Goal: Task Accomplishment & Management: Manage account settings

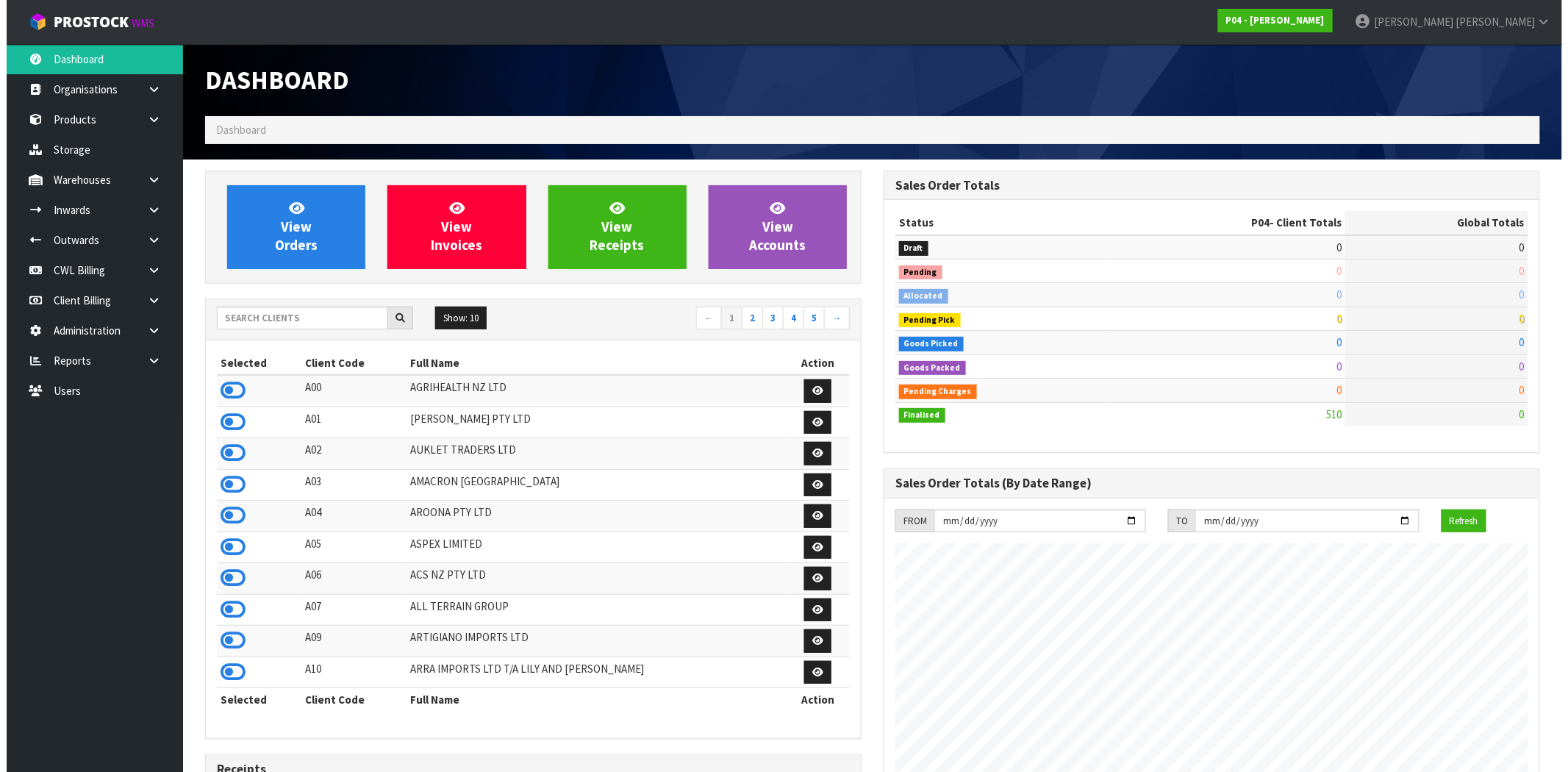
scroll to position [898, 678]
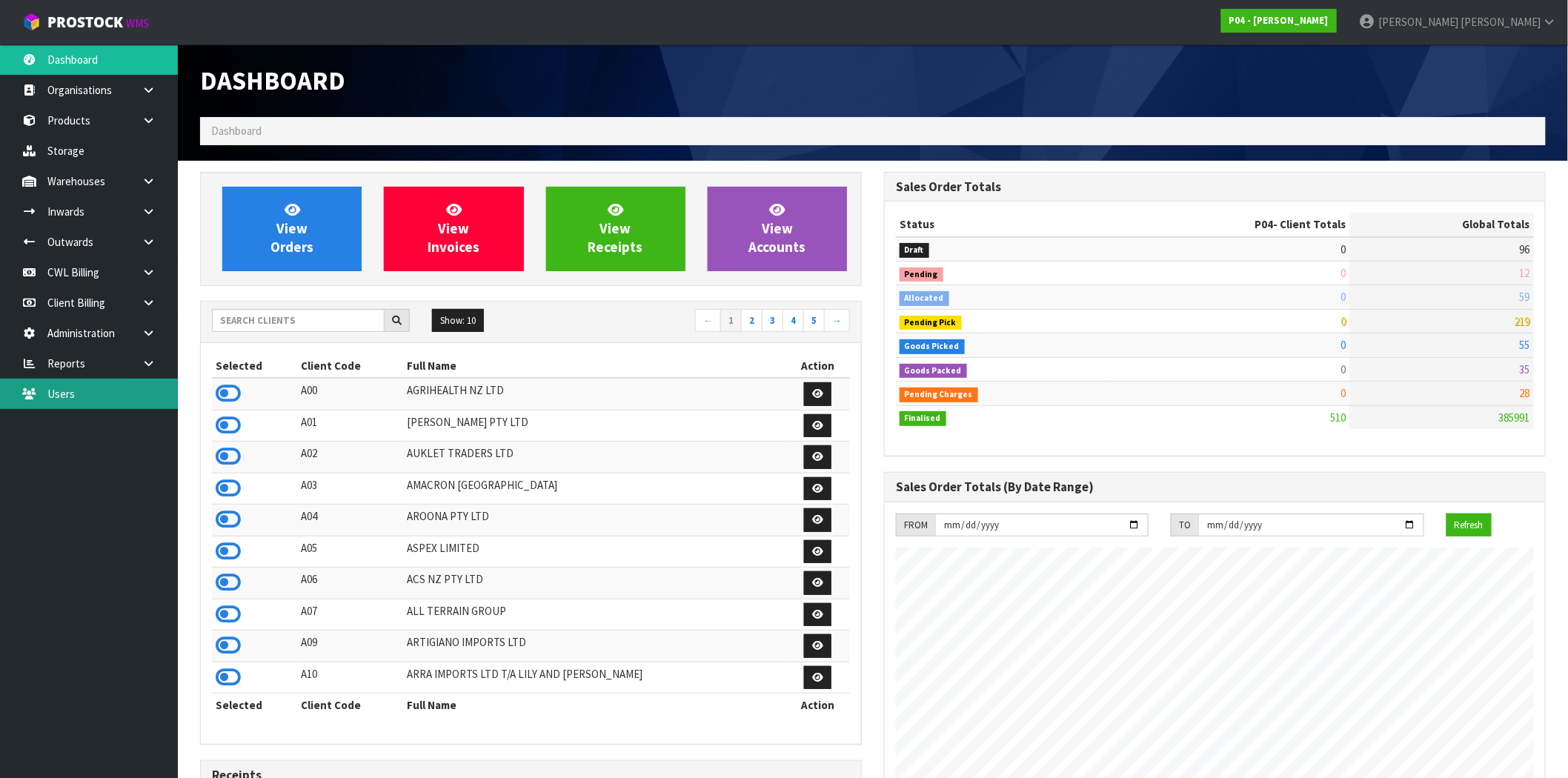
click at [111, 396] on link "Users" at bounding box center [89, 393] width 178 height 30
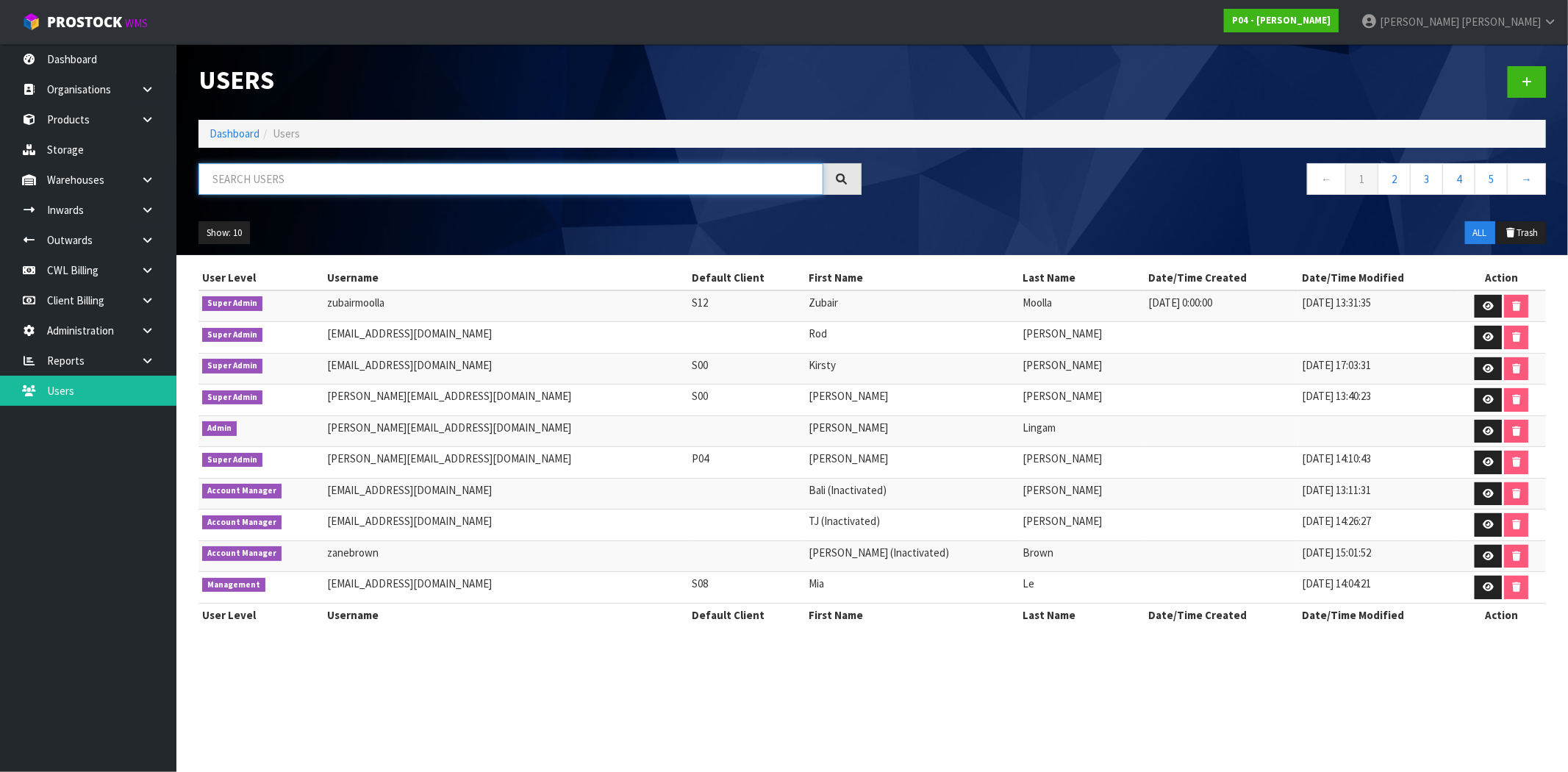
click at [269, 178] on input "text" at bounding box center [511, 179] width 625 height 32
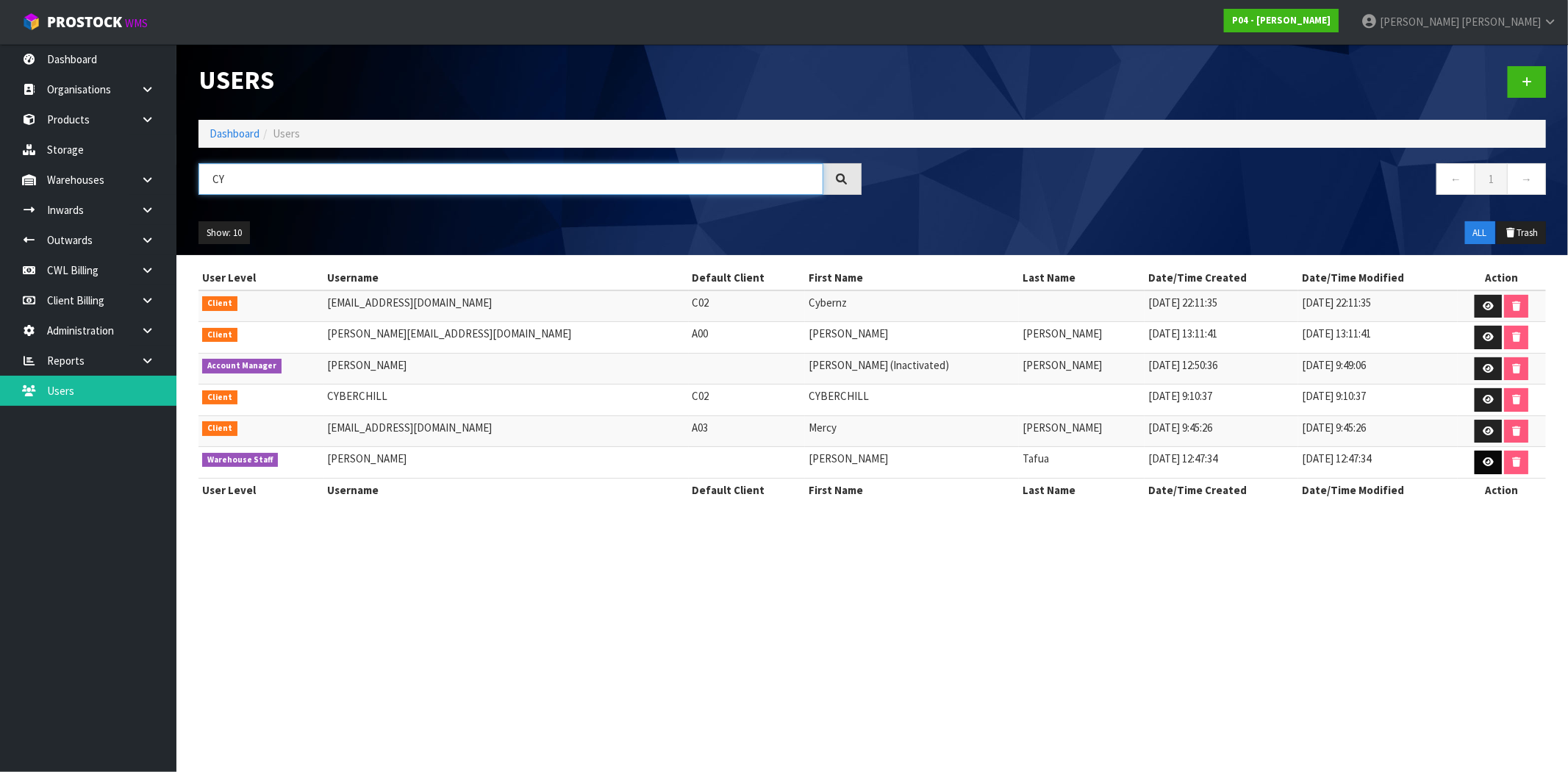
type input "CY"
click at [1482, 465] on icon at bounding box center [1488, 462] width 11 height 10
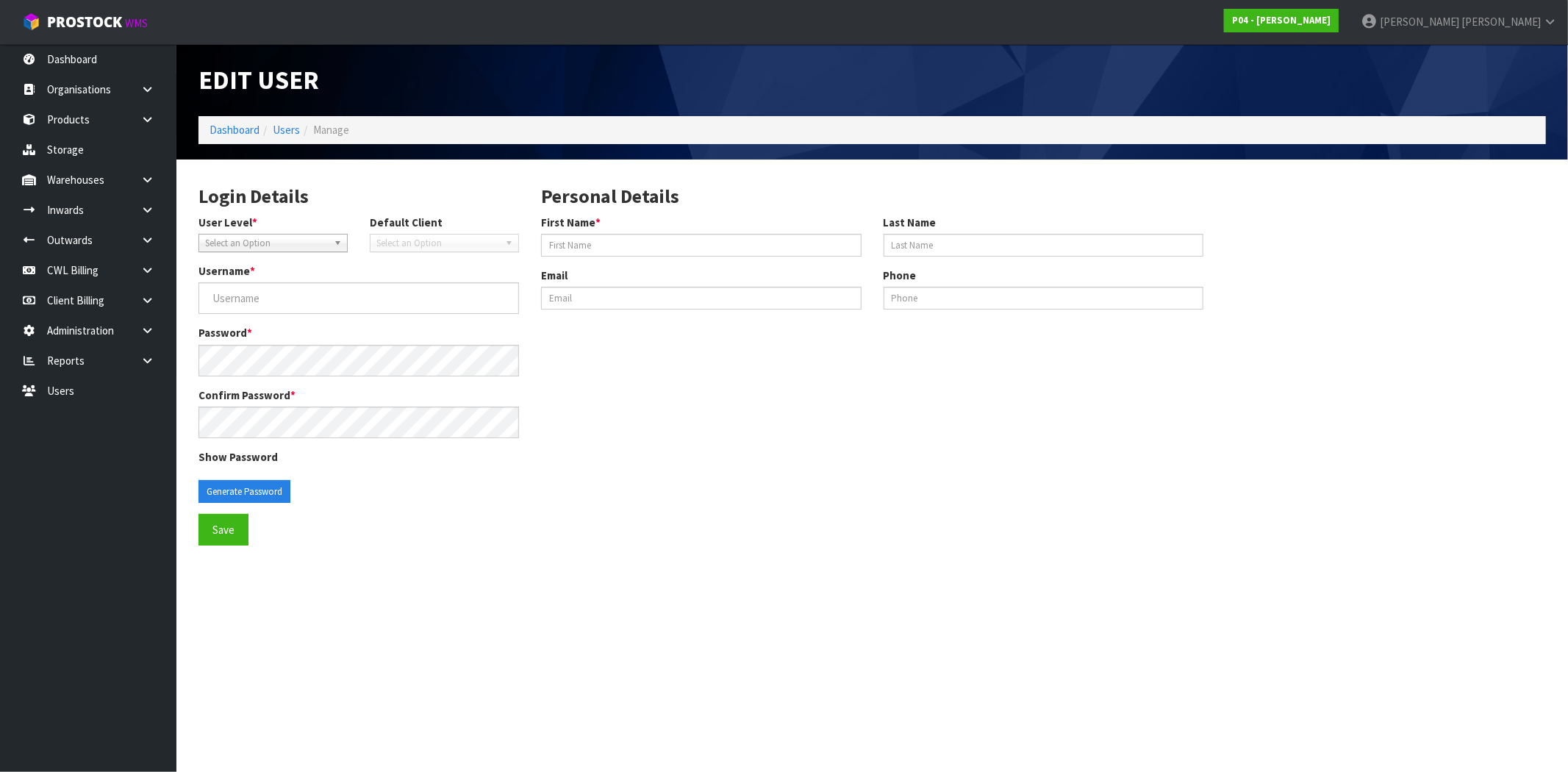
type input "[PERSON_NAME]"
type input "Tafua"
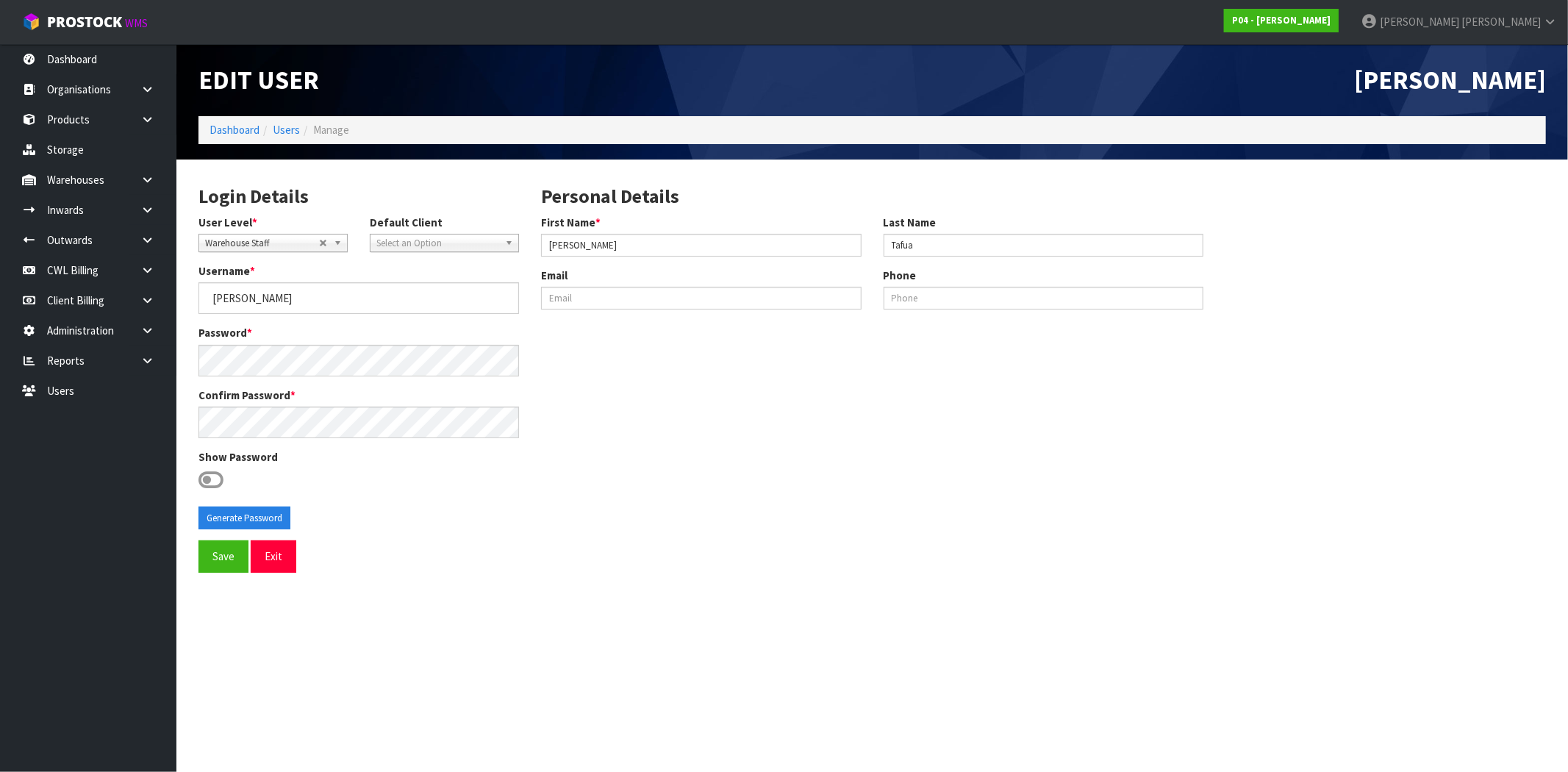
click at [284, 240] on span "Warehouse Staff" at bounding box center [262, 243] width 114 height 17
click at [241, 338] on li "Account Manager" at bounding box center [273, 339] width 142 height 18
click at [219, 557] on button "Save" at bounding box center [223, 556] width 50 height 32
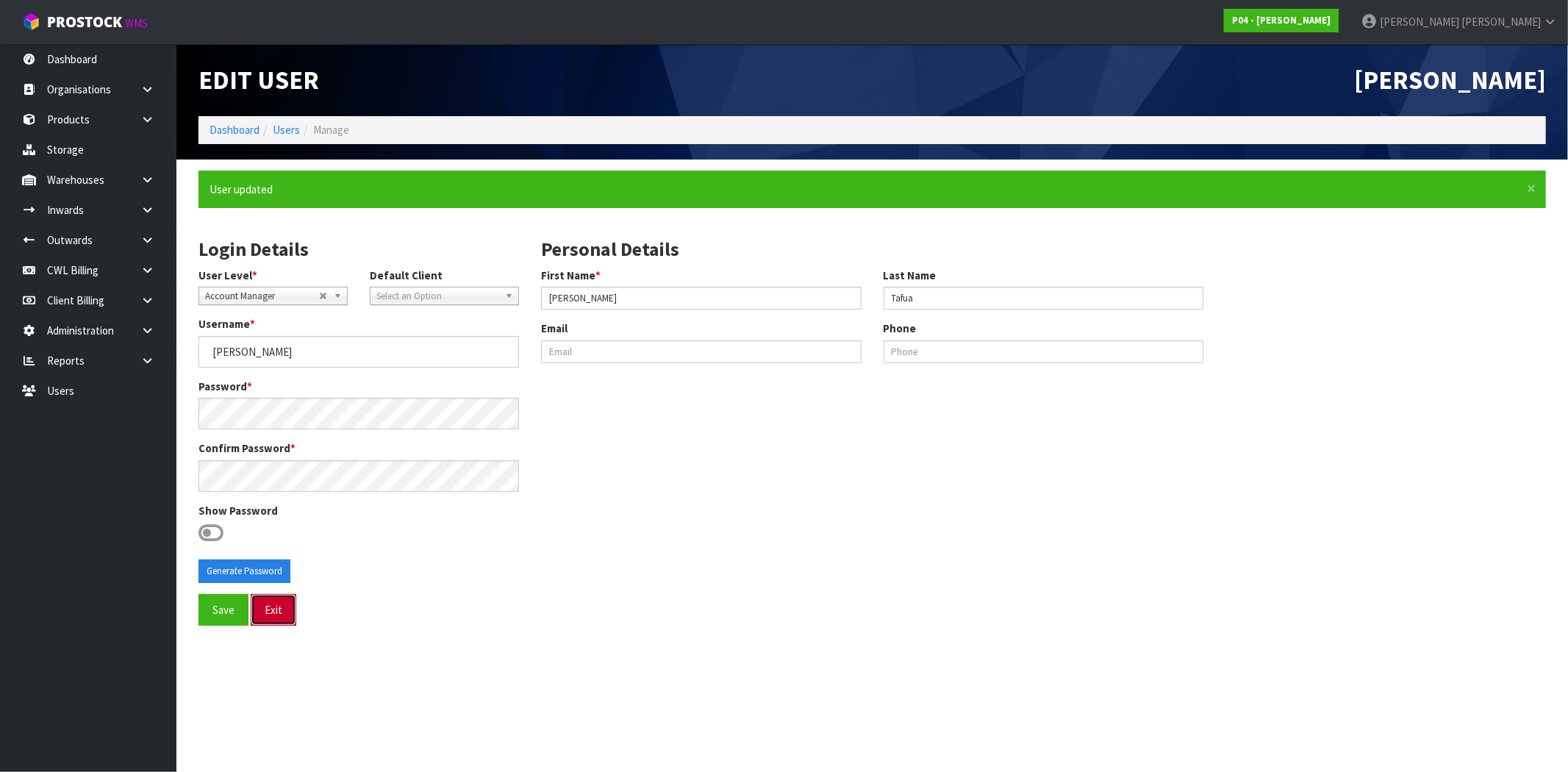
click at [275, 608] on button "Exit" at bounding box center [273, 610] width 45 height 32
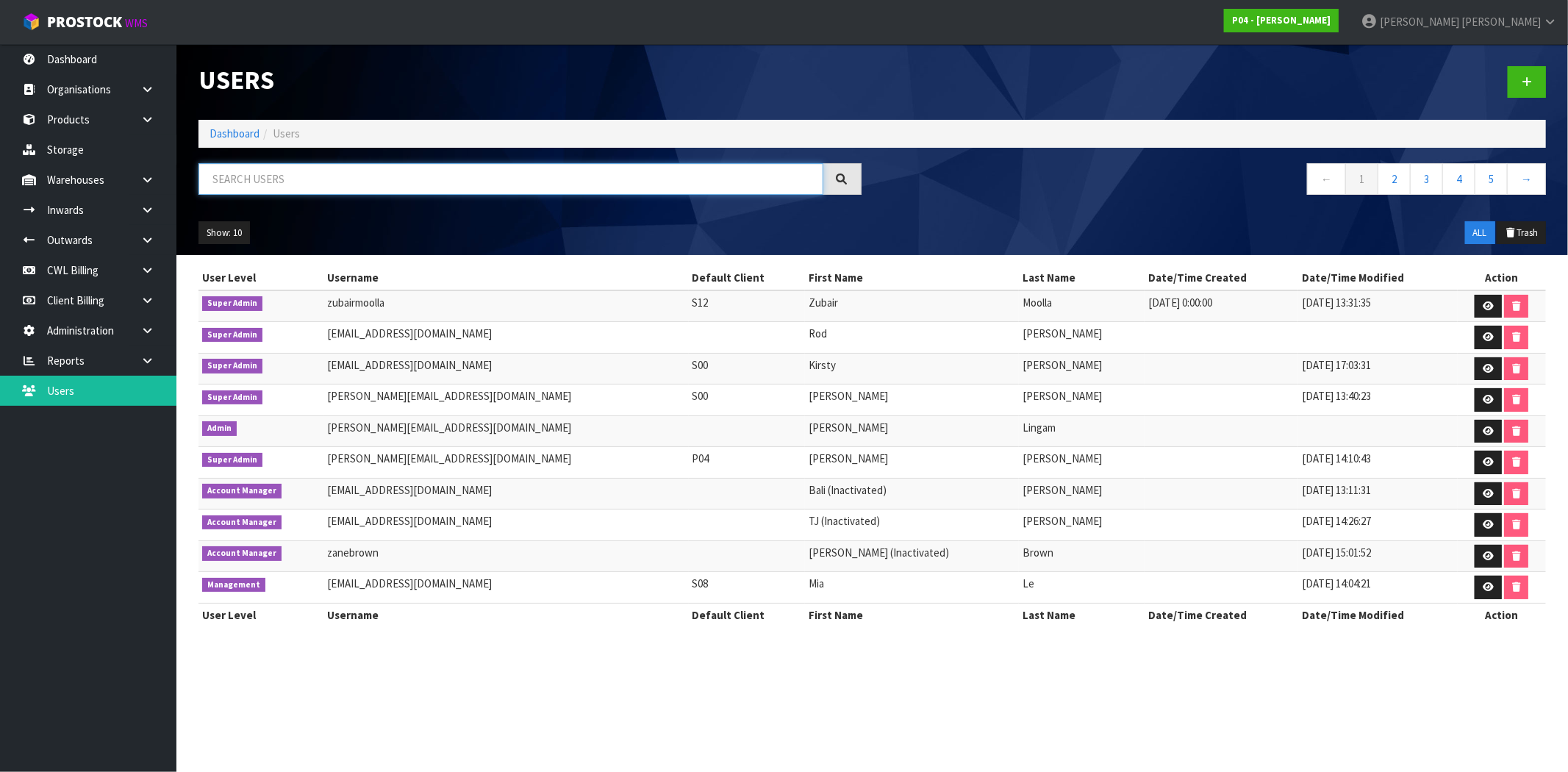
click at [270, 173] on input "text" at bounding box center [511, 179] width 625 height 32
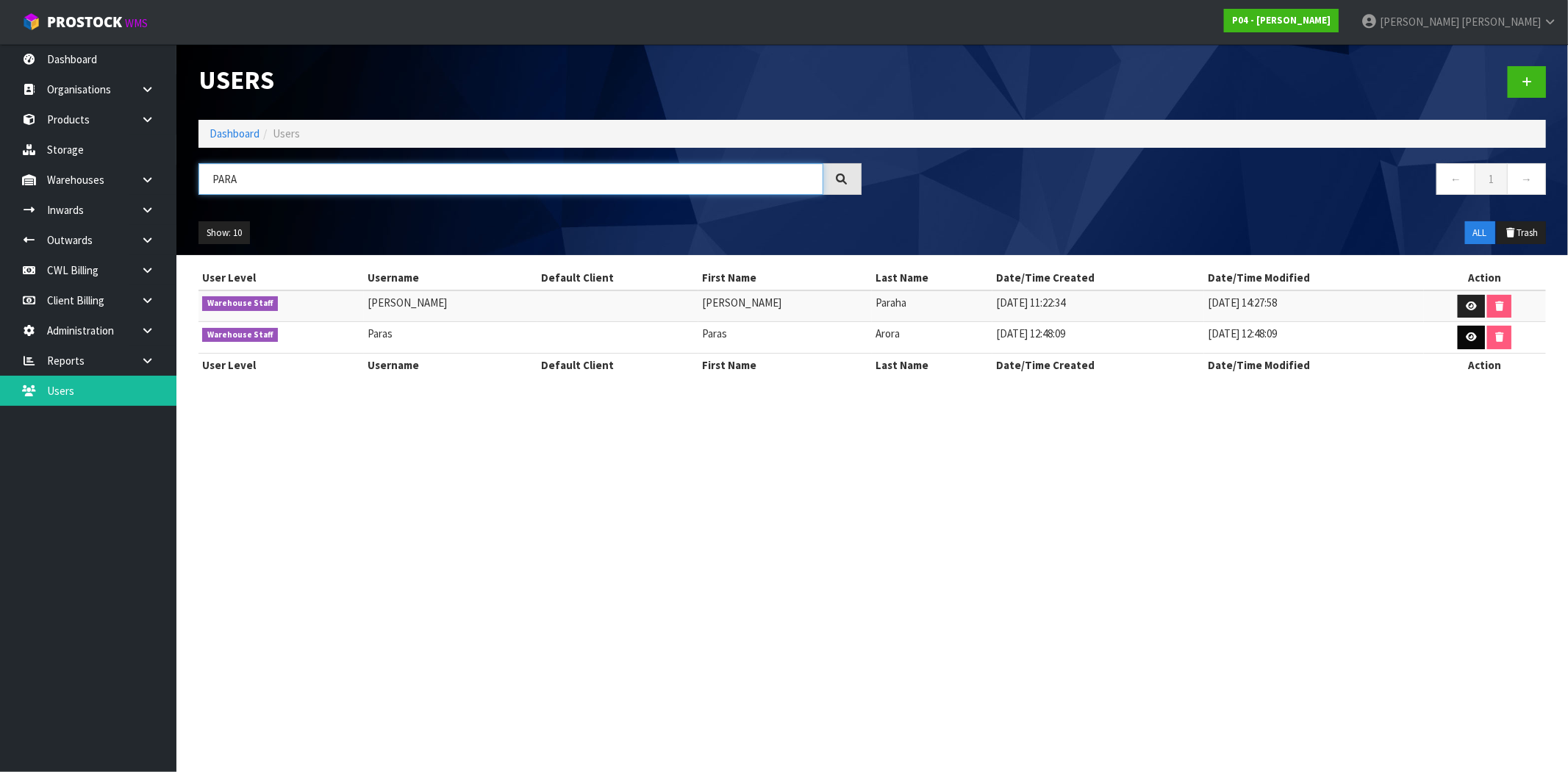
type input "PARA"
click at [1465, 340] on icon at bounding box center [1471, 337] width 11 height 10
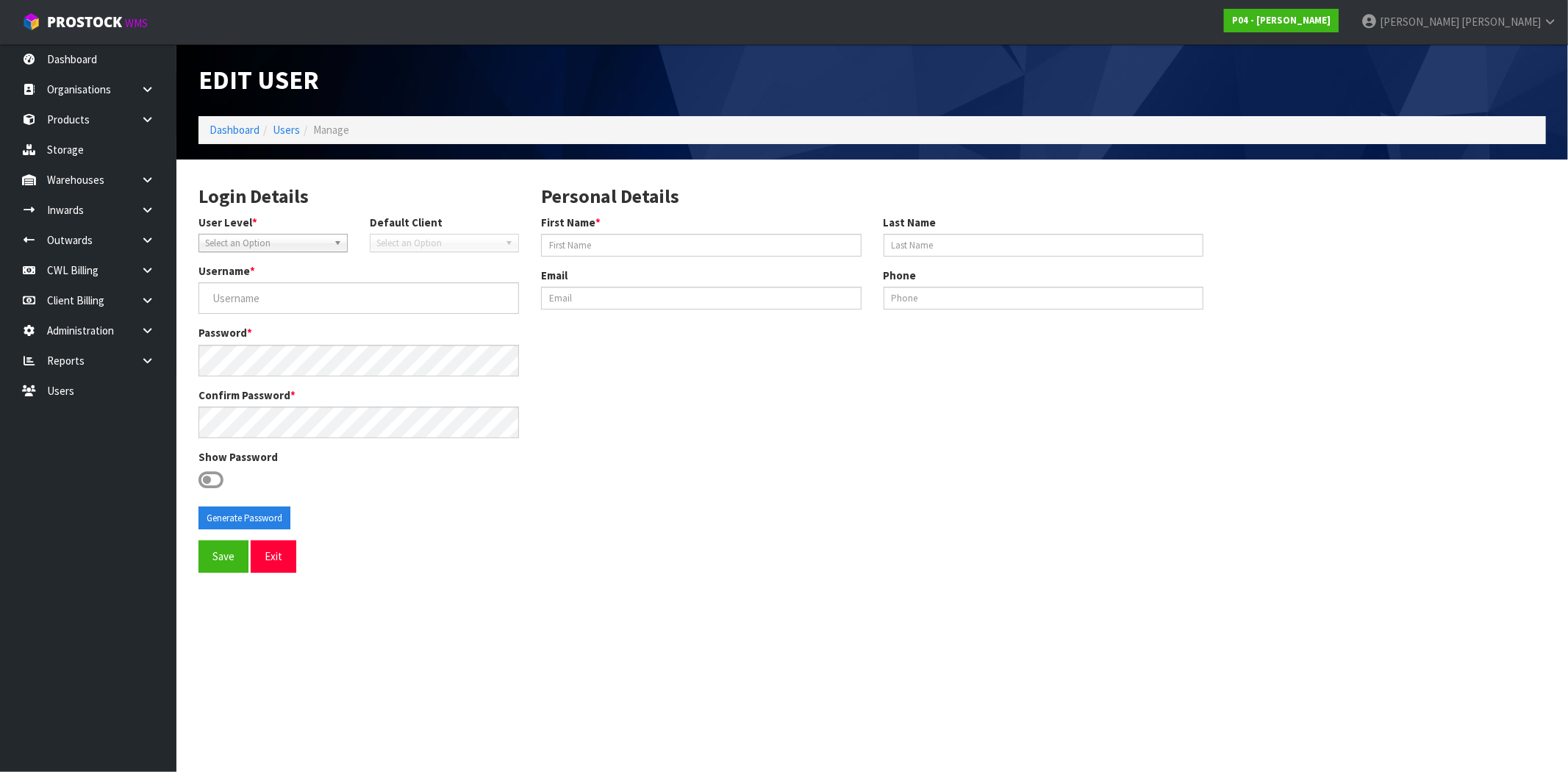
type input "Paras"
type input "Arora"
click at [277, 241] on span "Warehouse Staff" at bounding box center [262, 243] width 114 height 17
click at [250, 339] on li "Account Manager" at bounding box center [273, 339] width 142 height 18
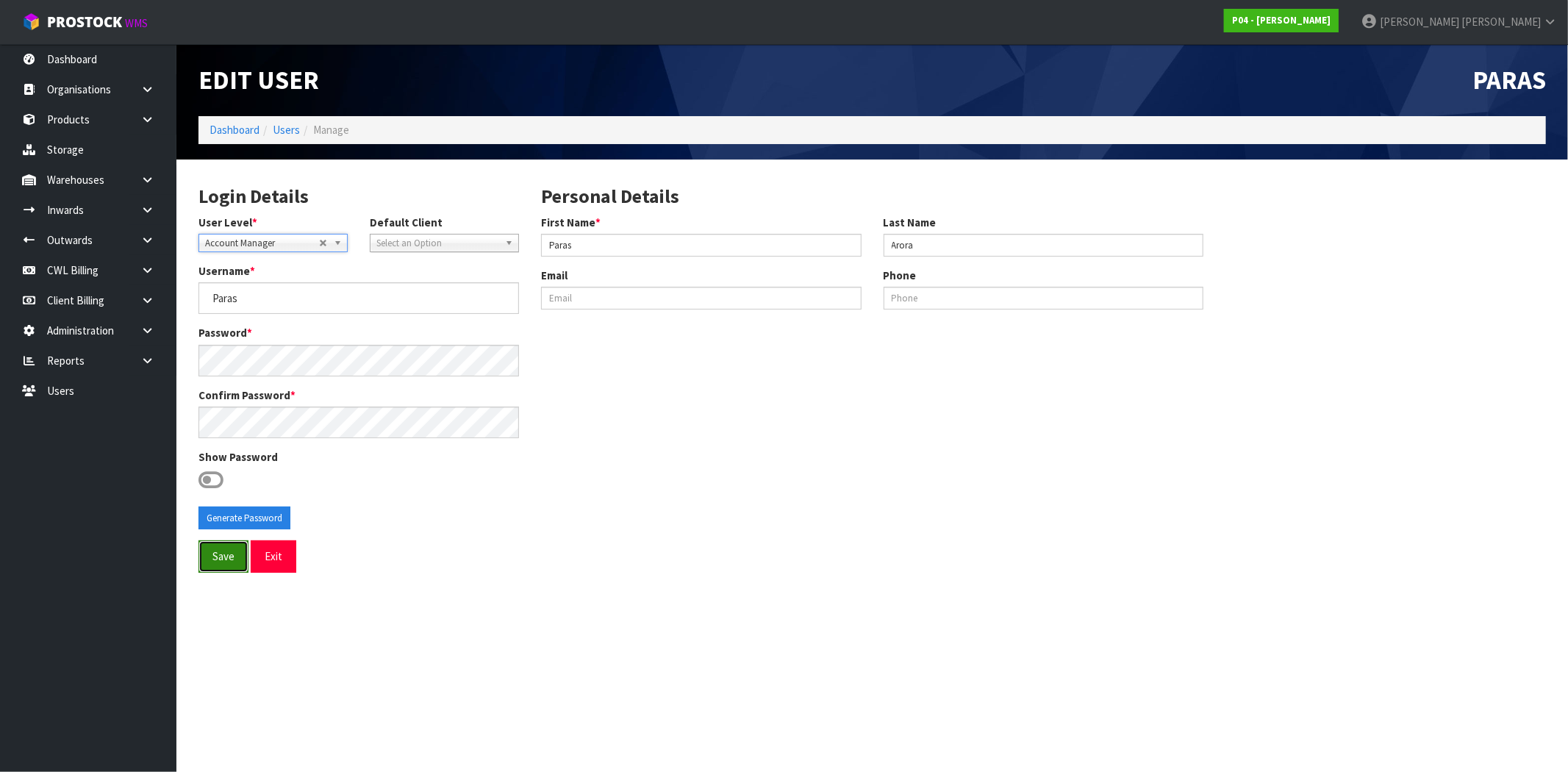
click at [213, 559] on button "Save" at bounding box center [223, 556] width 50 height 32
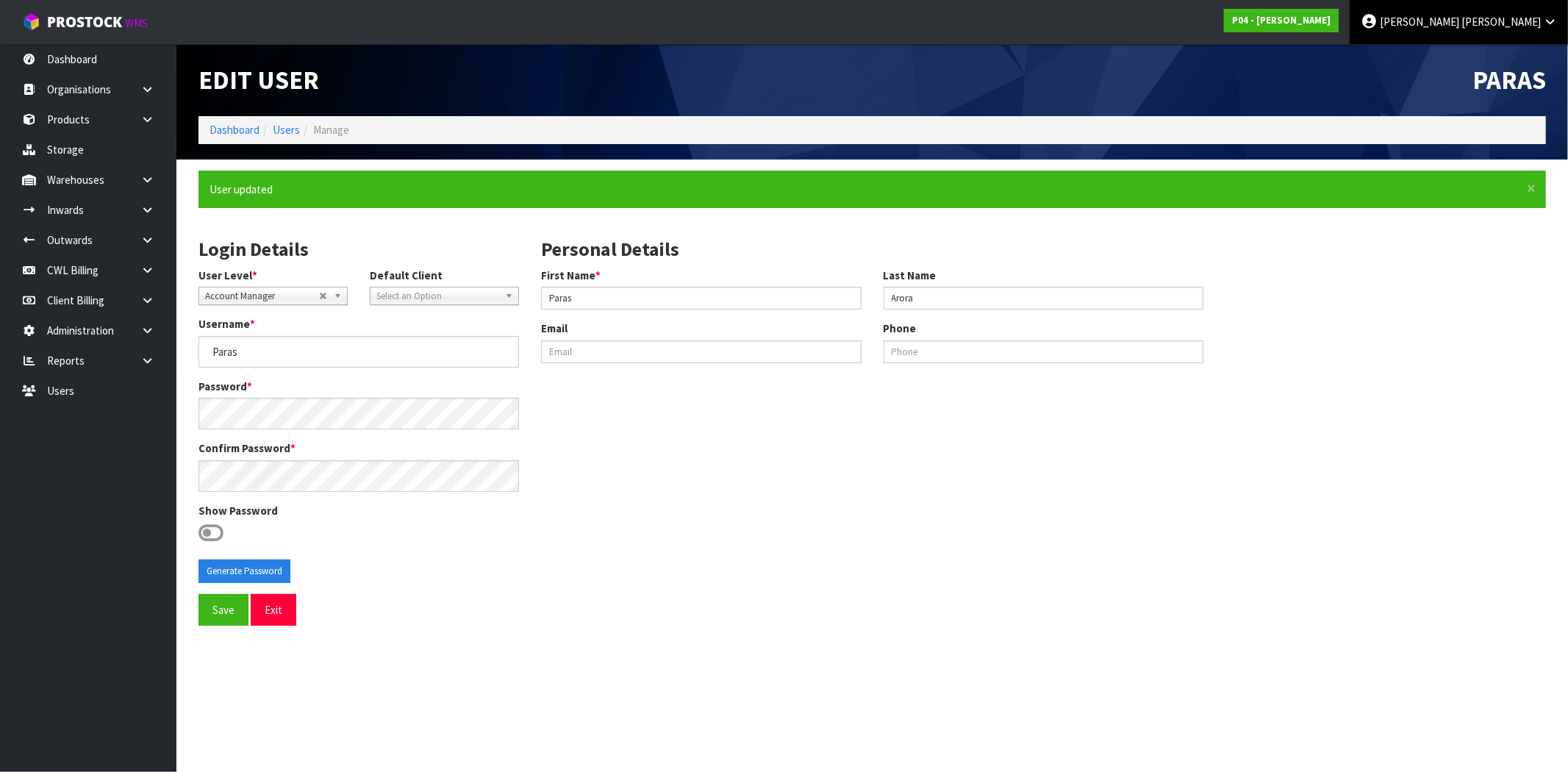
click at [1459, 27] on span "[PERSON_NAME]" at bounding box center [1419, 21] width 80 height 14
click at [1481, 64] on link "Logout" at bounding box center [1509, 58] width 116 height 20
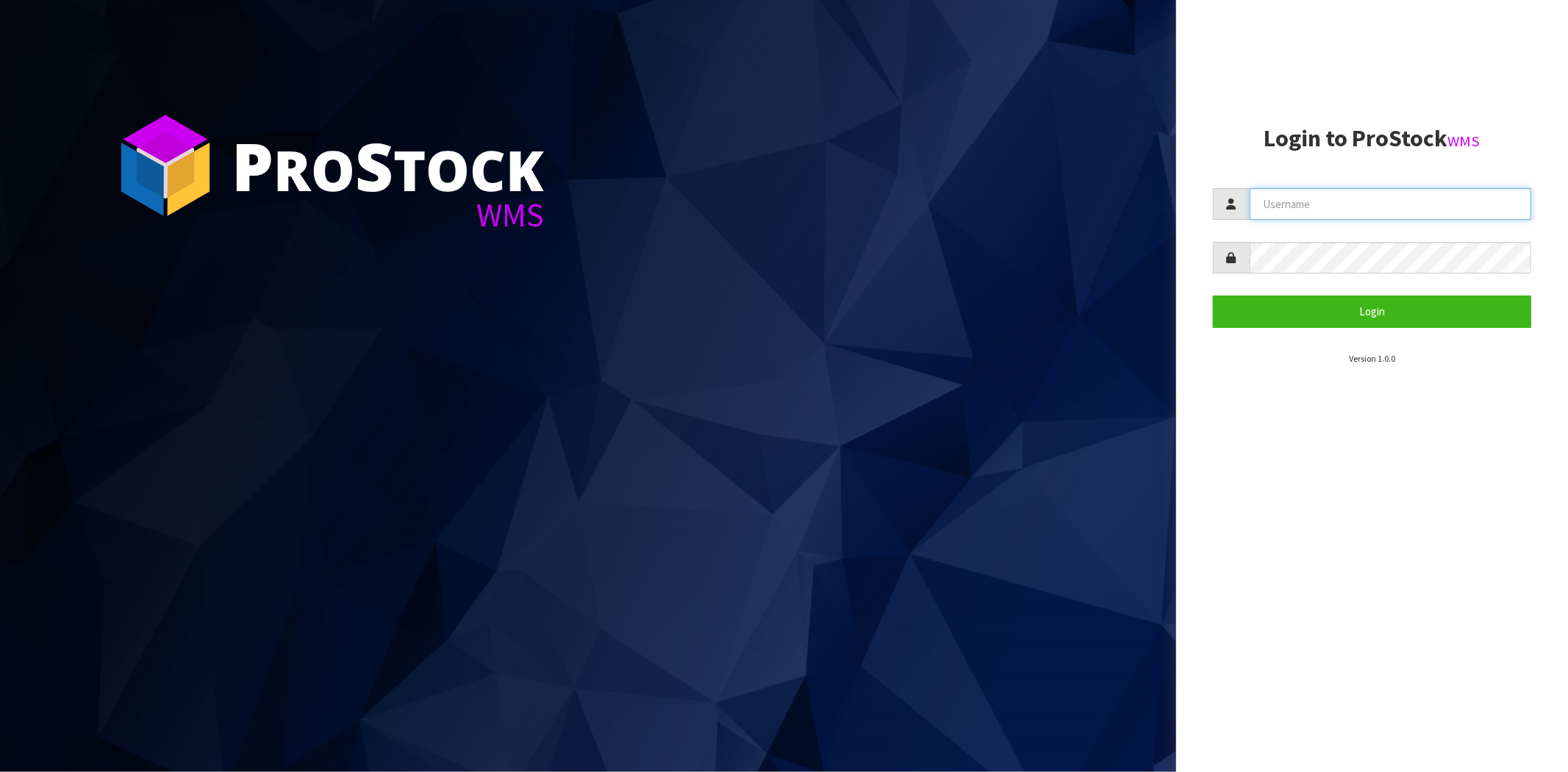
click at [1322, 199] on input "text" at bounding box center [1390, 204] width 281 height 32
paste input "[PERSON_NAME]"
type input "[PERSON_NAME]"
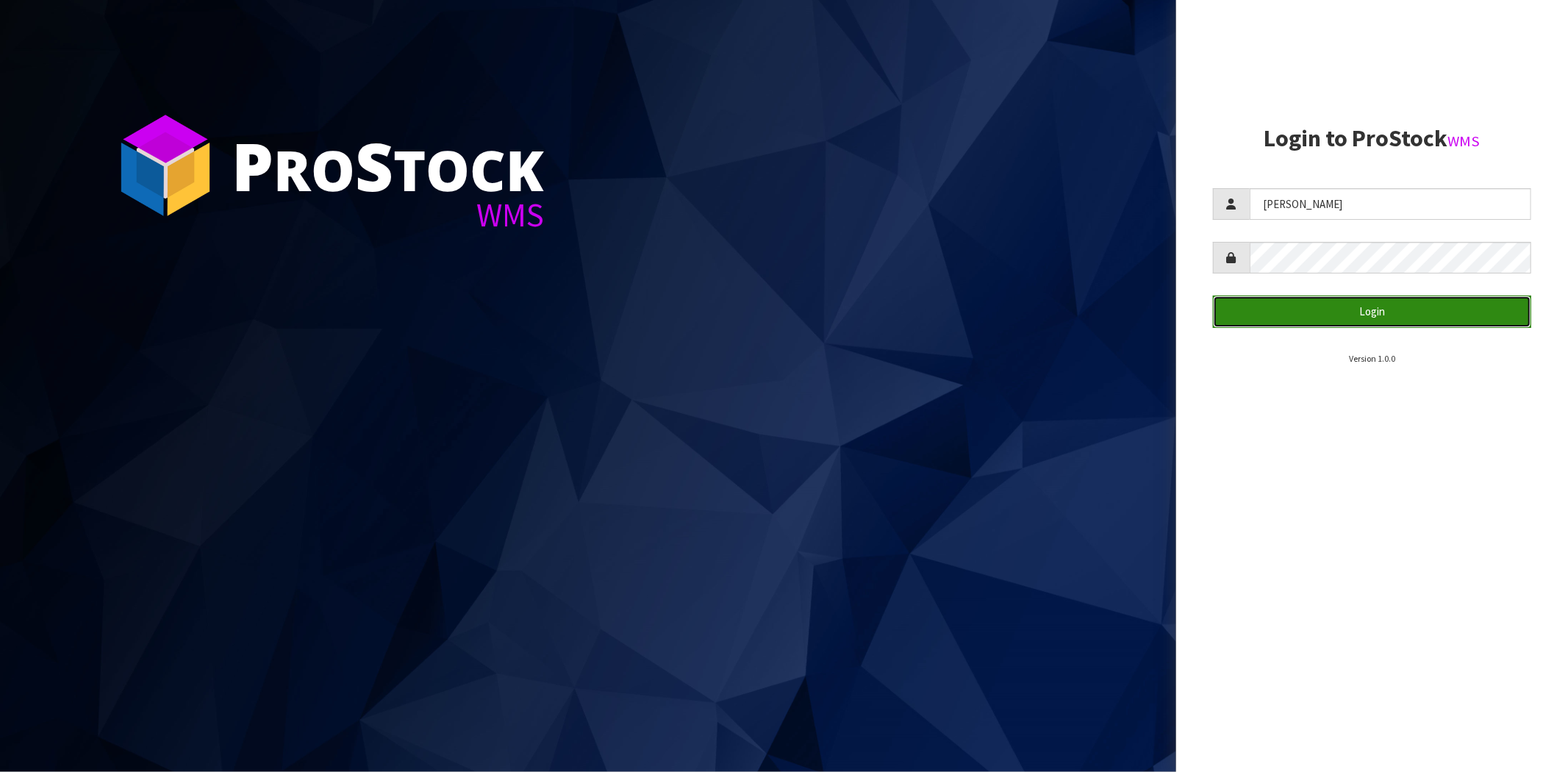
click at [1262, 300] on button "Login" at bounding box center [1372, 312] width 318 height 32
